Goal: Book appointment/travel/reservation

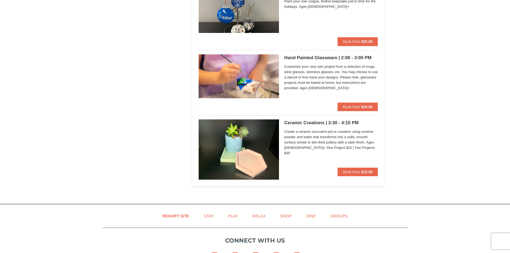
scroll to position [348, 0]
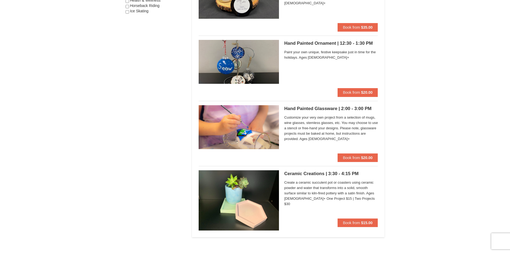
click at [245, 54] on img at bounding box center [239, 62] width 80 height 44
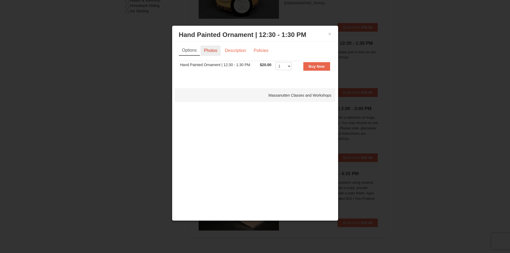
click at [208, 50] on link "Photos" at bounding box center [211, 51] width 20 height 10
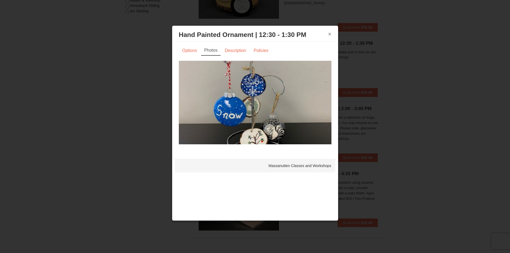
click at [330, 36] on button "×" at bounding box center [329, 33] width 3 height 5
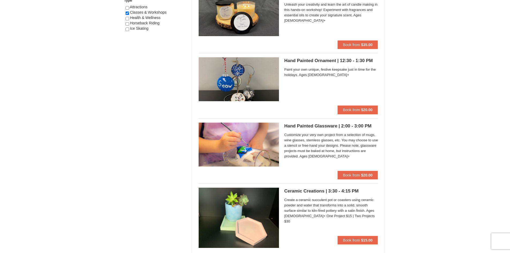
scroll to position [321, 0]
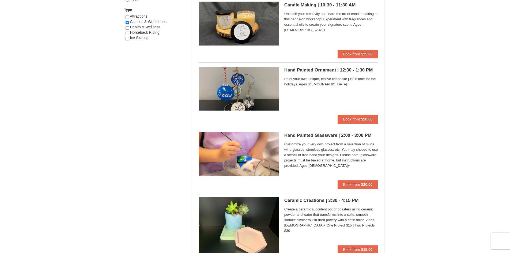
click at [310, 69] on h5 "Hand Painted Ornament | 12:30 - 1:30 PM Massanutten Classes and Workshops" at bounding box center [332, 70] width 94 height 5
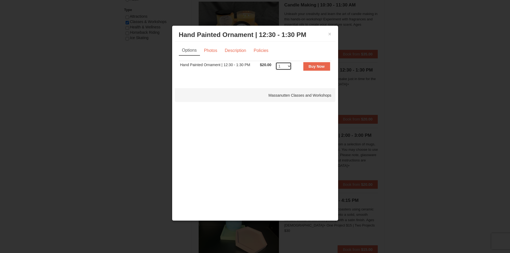
click at [290, 67] on select "1 2 3 4 5 6 7 8 9 10 11 12 13 14 15 16 17 18 19 20 21 22 23 24 25" at bounding box center [284, 66] width 16 height 8
select select "2"
click at [276, 62] on select "1 2 3 4 5 6 7 8 9 10 11 12 13 14 15 16 17 18 19 20 21 22 23 24 25" at bounding box center [284, 66] width 16 height 8
click at [208, 51] on link "Photos" at bounding box center [211, 51] width 20 height 10
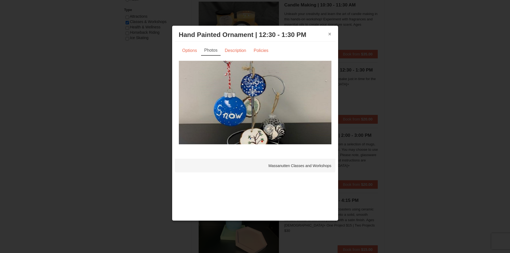
click at [329, 32] on button "×" at bounding box center [329, 33] width 3 height 5
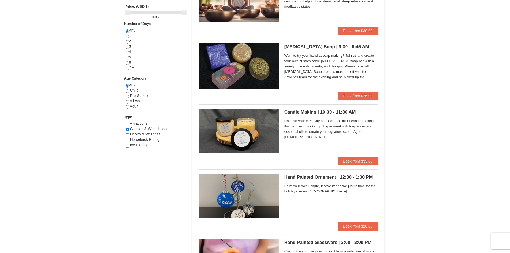
scroll to position [188, 0]
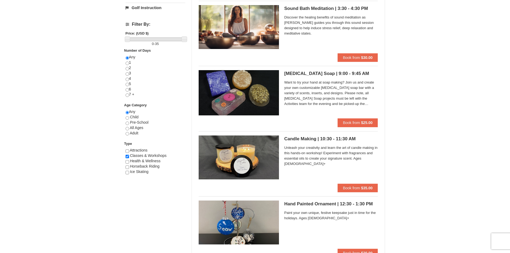
click at [316, 94] on span "Want to try your hand at soap making? Join us and create your own customizable …" at bounding box center [332, 93] width 94 height 27
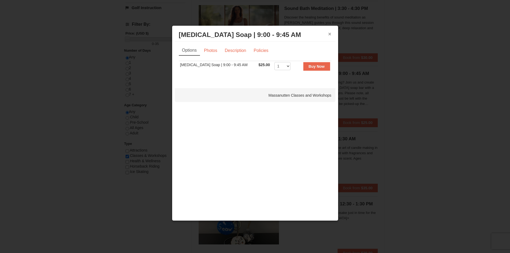
click at [331, 34] on button "×" at bounding box center [329, 33] width 3 height 5
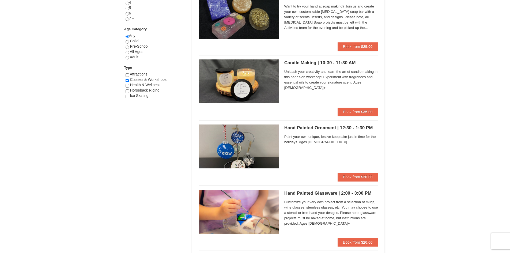
scroll to position [268, 0]
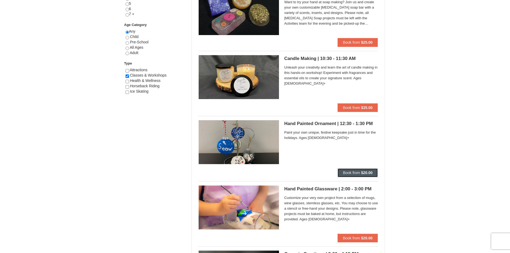
click at [361, 173] on button "Book from $20.00" at bounding box center [358, 173] width 40 height 9
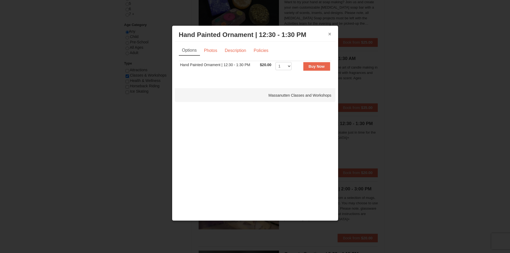
click at [330, 32] on button "×" at bounding box center [329, 33] width 3 height 5
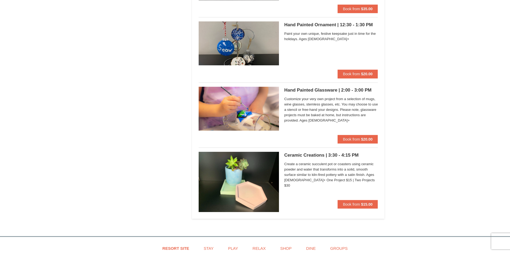
scroll to position [375, 0]
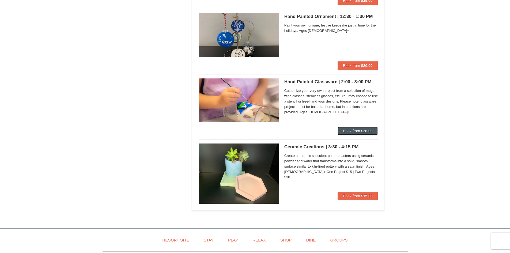
click at [353, 130] on span "Book from" at bounding box center [351, 131] width 17 height 4
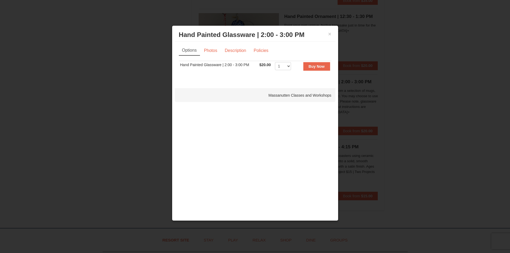
click at [328, 34] on h3 "Hand Painted Glassware | 2:00 - 3:00 PM Massanutten Classes and Workshops" at bounding box center [255, 35] width 153 height 8
click at [329, 33] on button "×" at bounding box center [329, 33] width 3 height 5
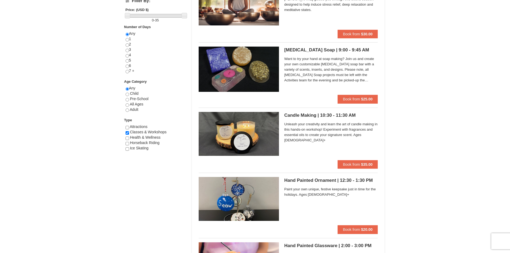
scroll to position [211, 0]
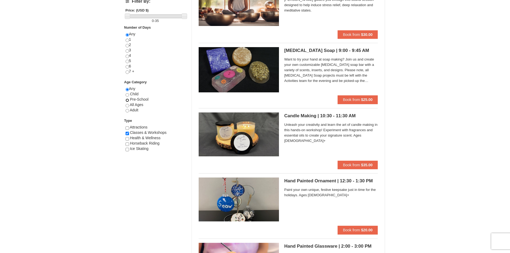
click at [128, 99] on input "radio" at bounding box center [127, 100] width 3 height 3
radio input "true"
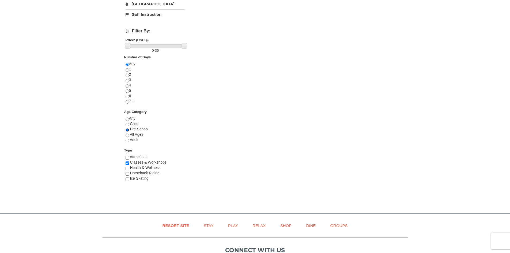
scroll to position [188, 0]
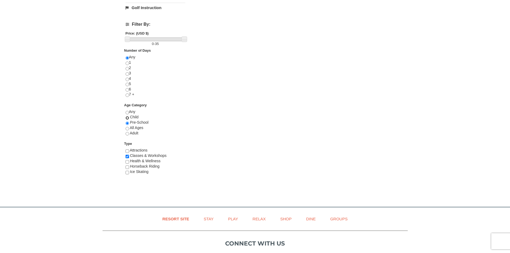
click at [126, 118] on input "radio" at bounding box center [127, 117] width 3 height 3
radio input "true"
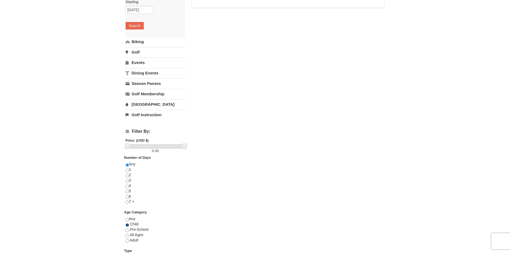
scroll to position [0, 0]
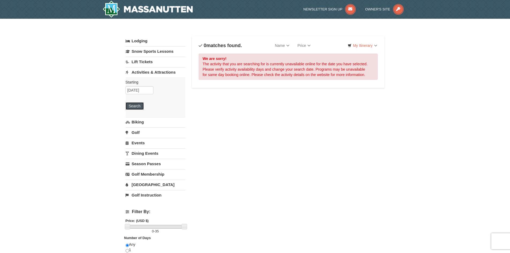
click at [134, 103] on button "Search" at bounding box center [135, 106] width 18 height 8
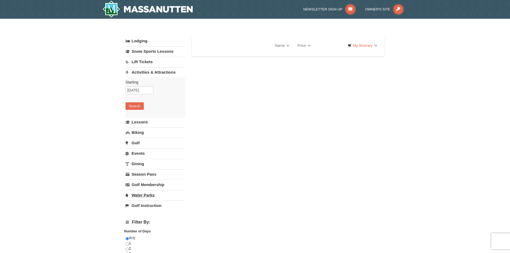
select select "10"
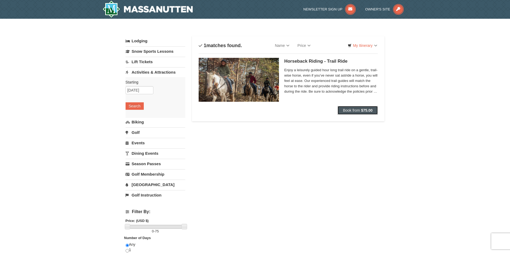
click at [354, 111] on span "Book from" at bounding box center [351, 110] width 17 height 4
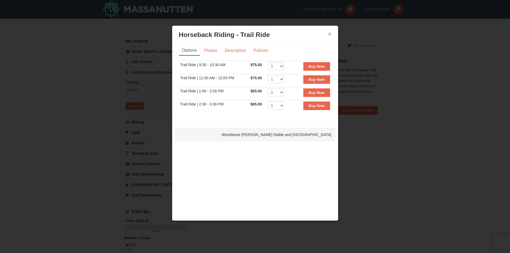
click at [330, 34] on button "×" at bounding box center [329, 33] width 3 height 5
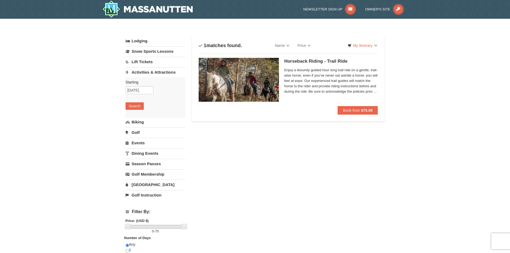
click at [246, 87] on img at bounding box center [239, 80] width 80 height 44
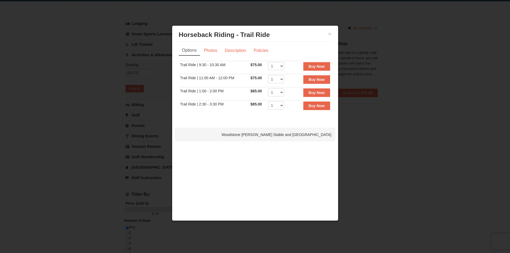
scroll to position [27, 0]
click at [330, 34] on button "×" at bounding box center [329, 33] width 3 height 5
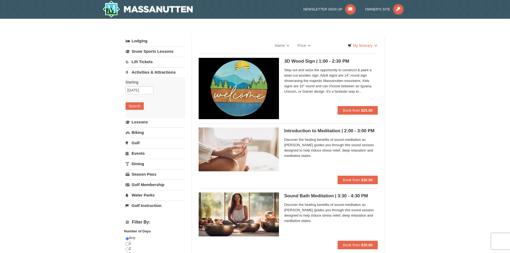
select select "10"
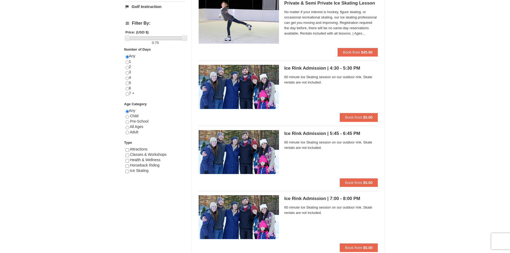
scroll to position [188, 0]
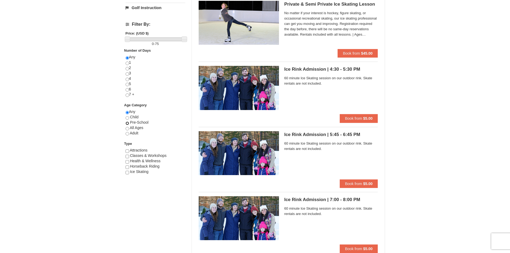
click at [128, 123] on input "radio" at bounding box center [127, 123] width 3 height 3
radio input "true"
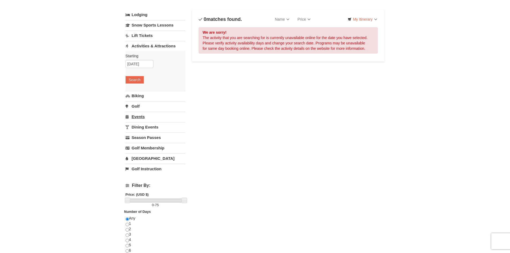
scroll to position [0, 0]
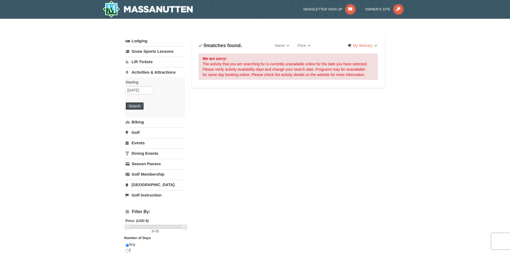
click at [135, 108] on button "Search" at bounding box center [135, 106] width 18 height 8
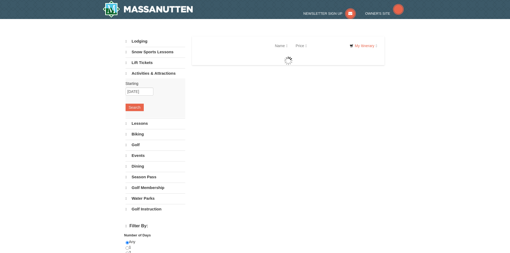
select select "10"
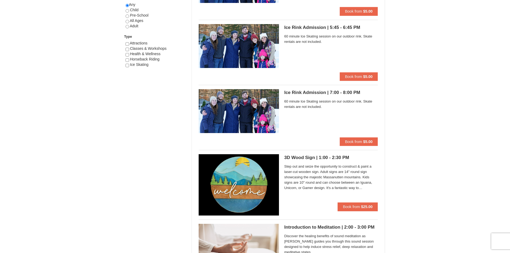
scroll to position [321, 0]
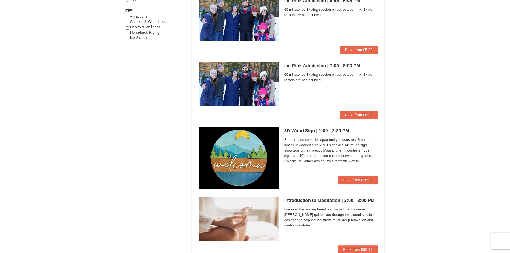
click at [319, 151] on span "Step out and seize the opportunity to construct & paint a laser-cut wooden sign…" at bounding box center [332, 150] width 94 height 27
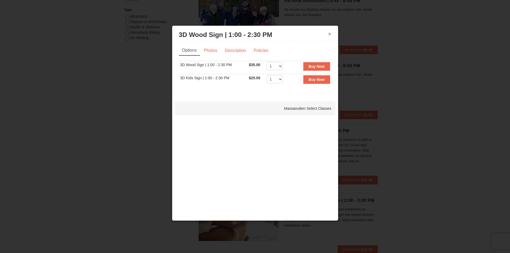
click at [329, 33] on button "×" at bounding box center [329, 33] width 3 height 5
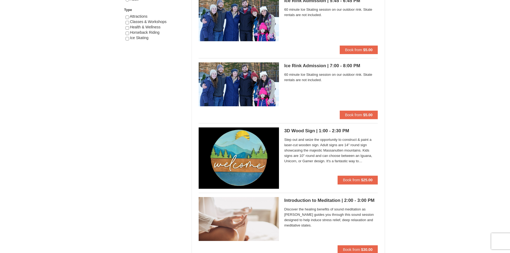
click at [340, 162] on span "Step out and seize the opportunity to construct & paint a laser-cut wooden sign…" at bounding box center [332, 150] width 94 height 27
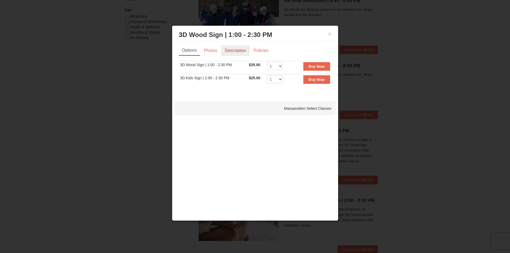
click at [241, 51] on link "Description" at bounding box center [235, 51] width 28 height 10
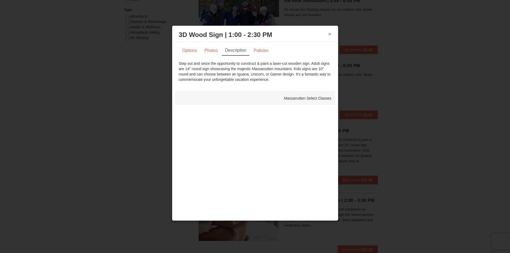
click at [329, 33] on button "×" at bounding box center [329, 33] width 3 height 5
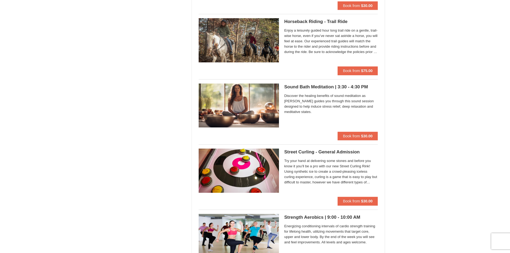
scroll to position [589, 0]
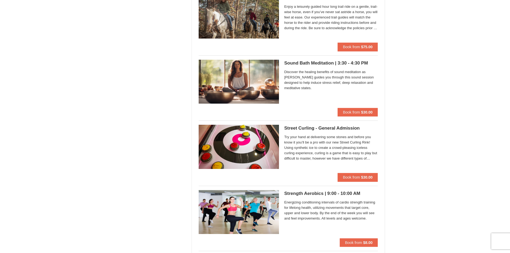
click at [299, 147] on span "Try your hand at delivering some stones and before you know it you’ll be a pro …" at bounding box center [332, 147] width 94 height 27
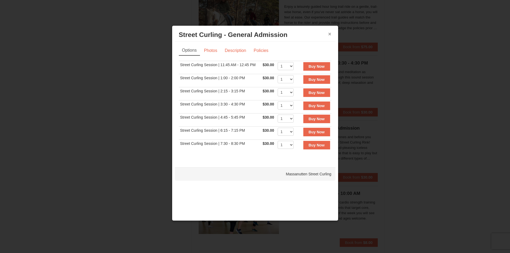
click at [330, 34] on button "×" at bounding box center [329, 33] width 3 height 5
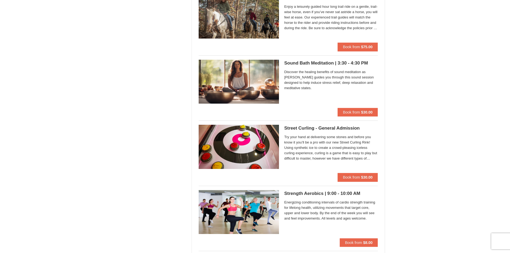
click at [239, 151] on img at bounding box center [239, 147] width 80 height 44
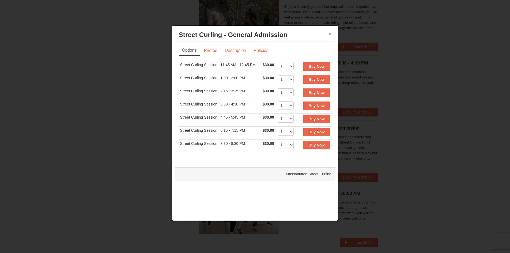
click at [330, 34] on button "×" at bounding box center [329, 33] width 3 height 5
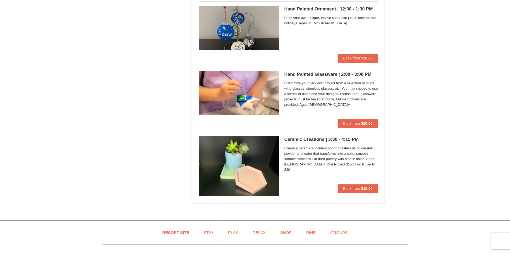
scroll to position [1313, 0]
